Goal: Information Seeking & Learning: Find specific page/section

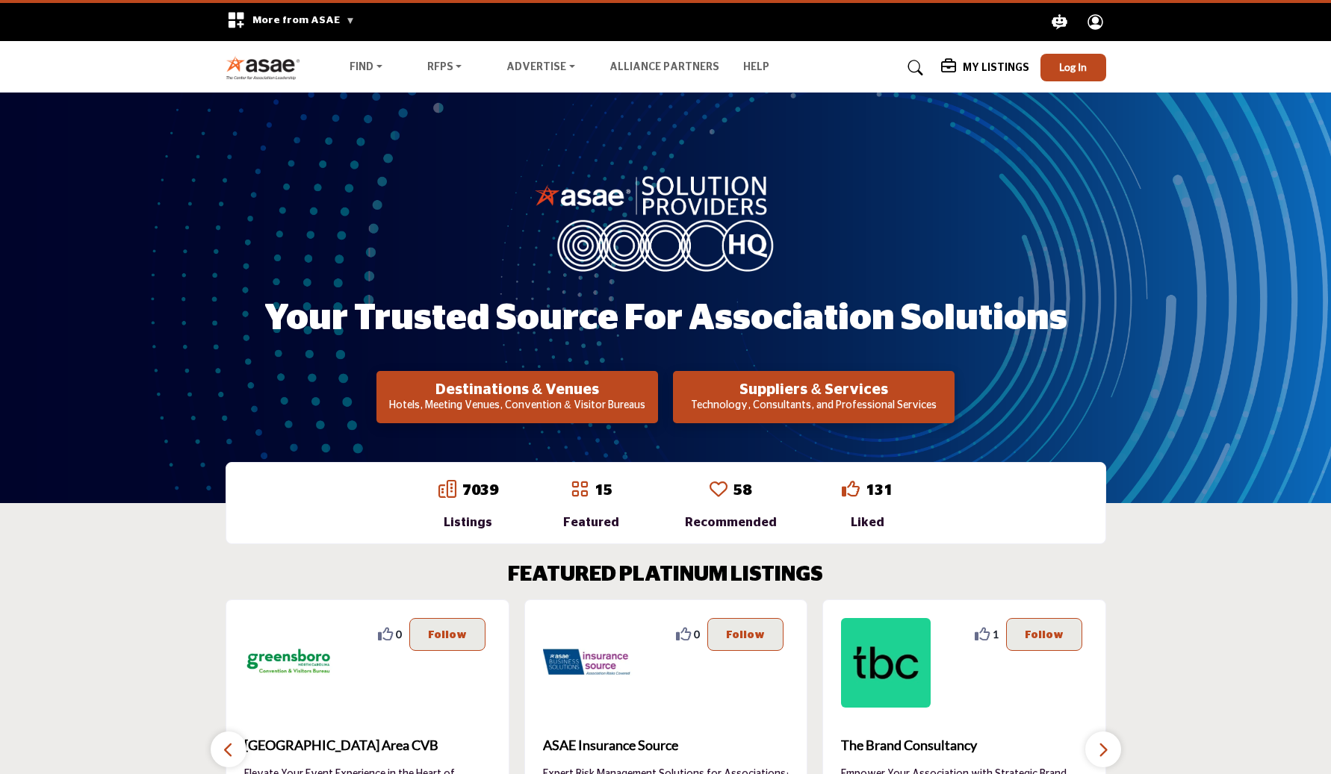
click at [475, 494] on link "7039" at bounding box center [480, 490] width 36 height 15
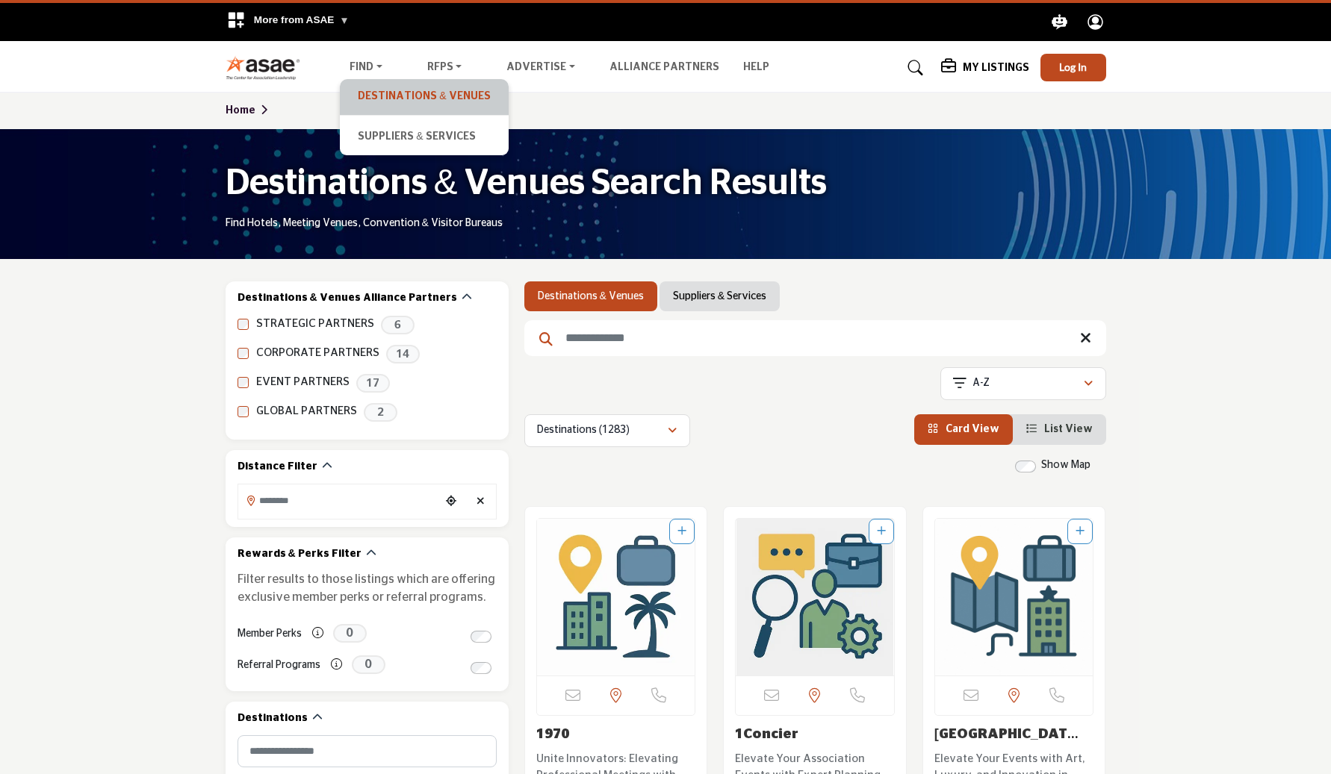
click at [370, 97] on link "Destinations & Venues" at bounding box center [423, 97] width 153 height 21
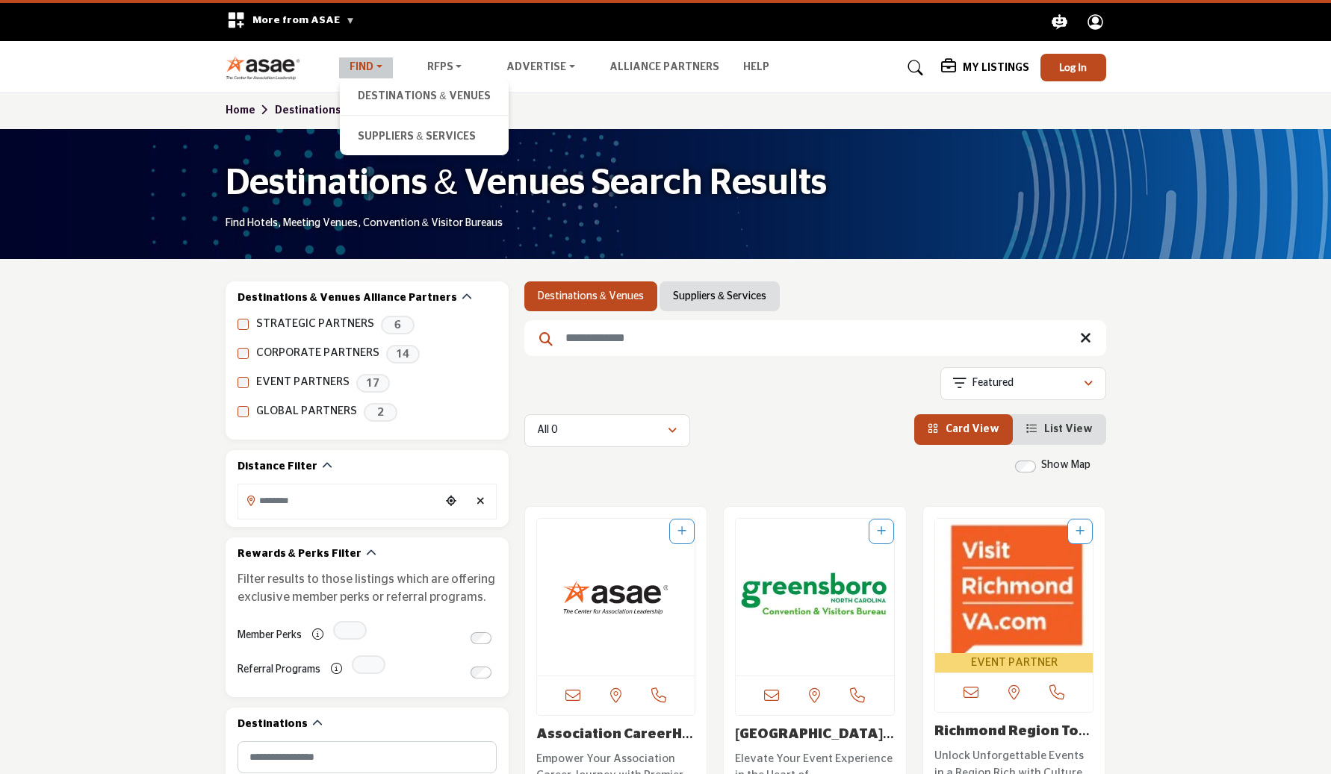
click at [372, 66] on link "Find" at bounding box center [366, 68] width 54 height 21
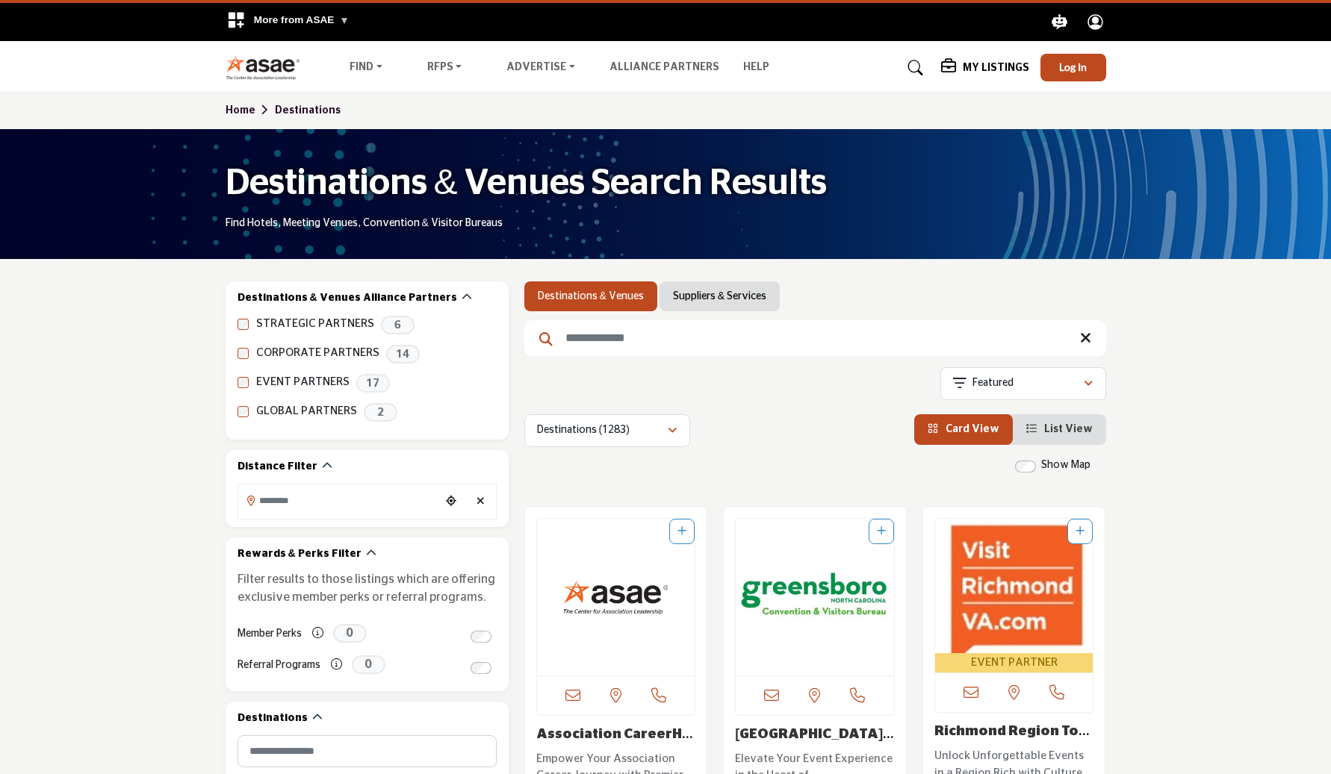
scroll to position [83, 0]
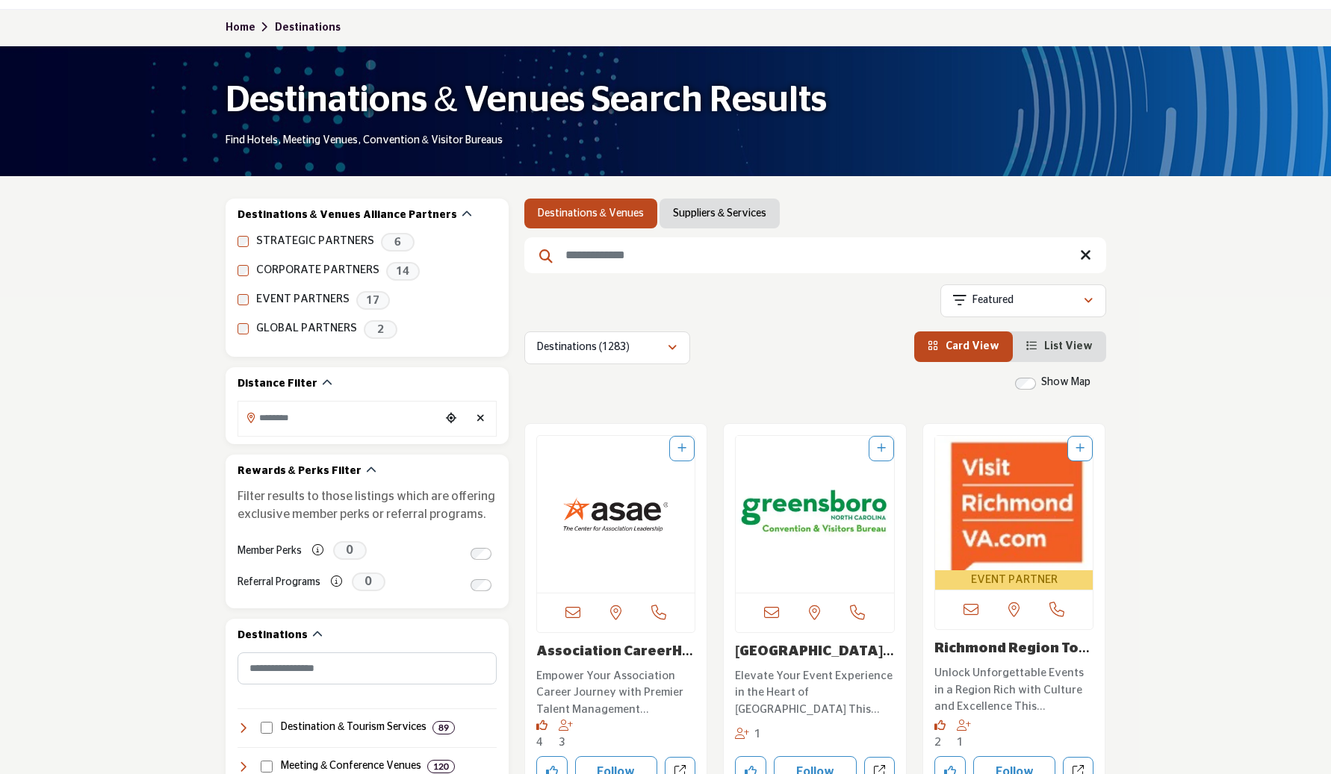
click at [713, 226] on li "Suppliers & Services" at bounding box center [719, 214] width 120 height 30
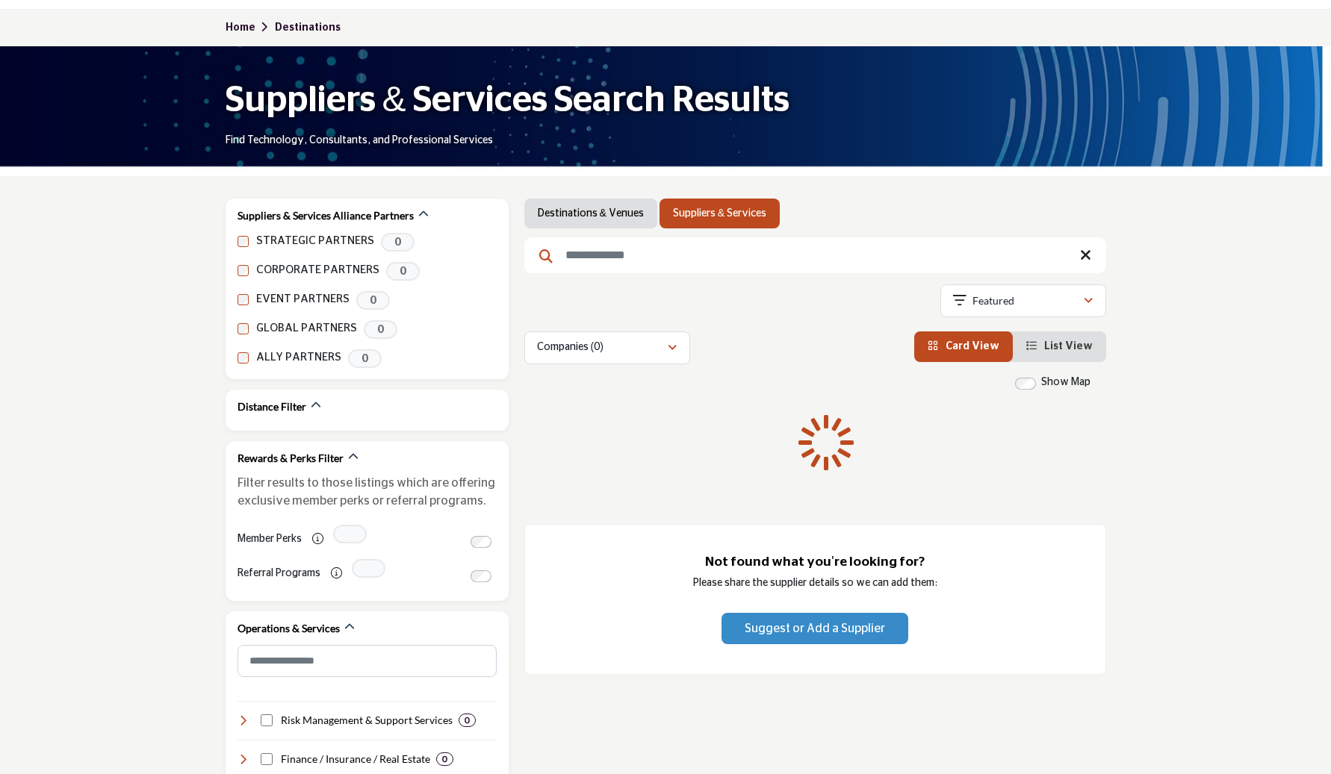
click at [713, 210] on link "Suppliers & Services" at bounding box center [719, 213] width 93 height 15
click at [713, 223] on li "Suppliers & Services" at bounding box center [719, 214] width 120 height 30
select select "***"
